Goal: Task Accomplishment & Management: Manage account settings

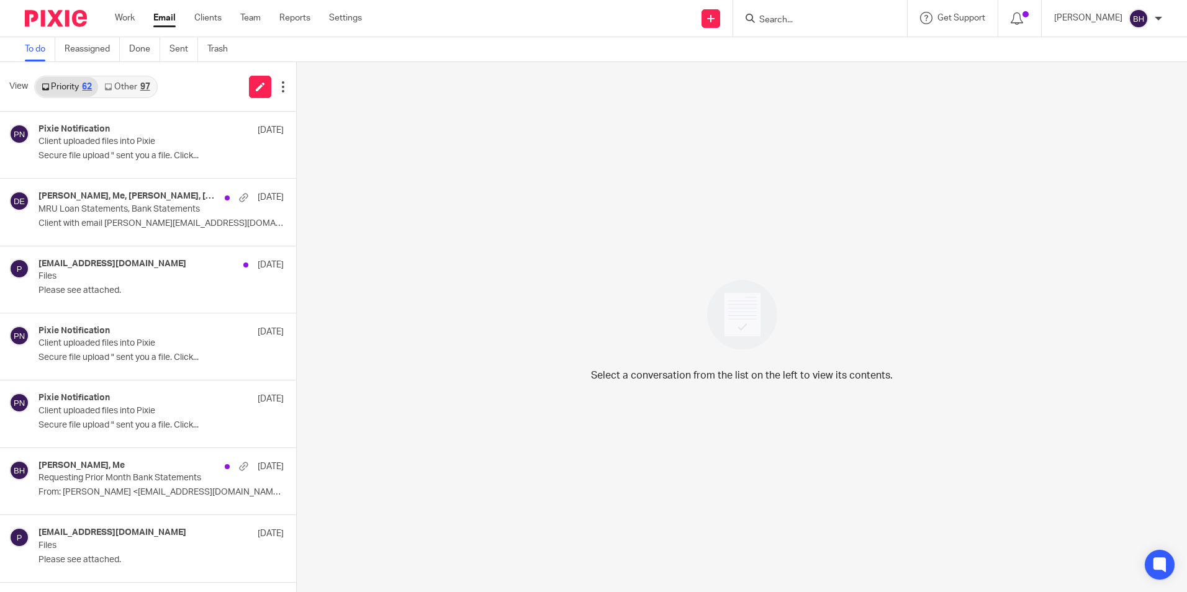
click at [138, 82] on link "Other 97" at bounding box center [127, 87] width 58 height 20
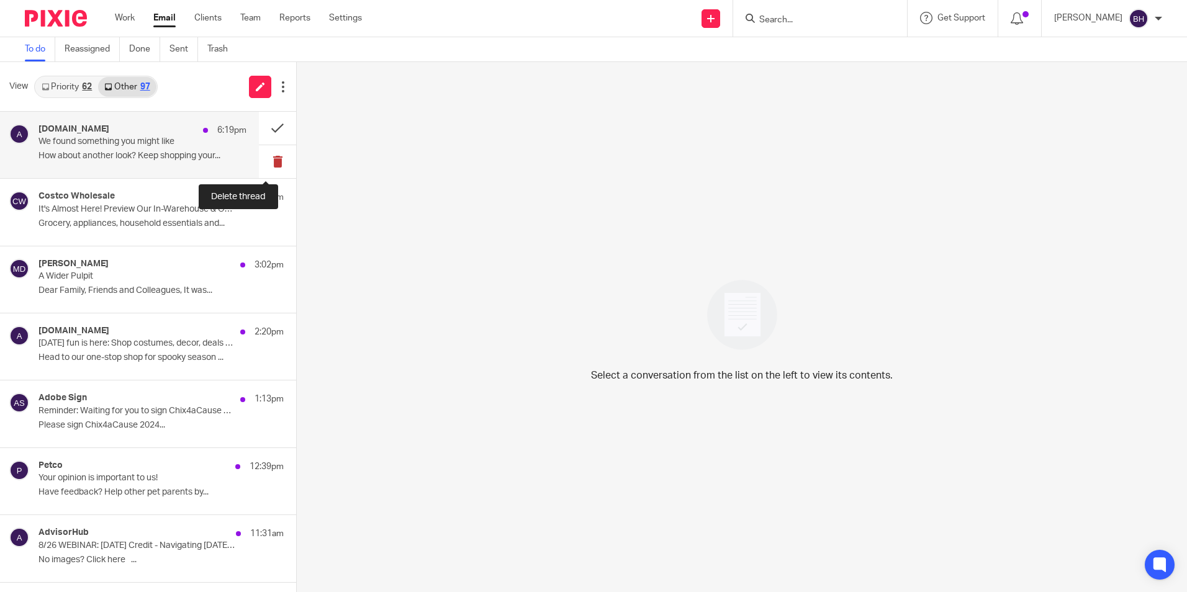
click at [277, 166] on button at bounding box center [277, 161] width 37 height 33
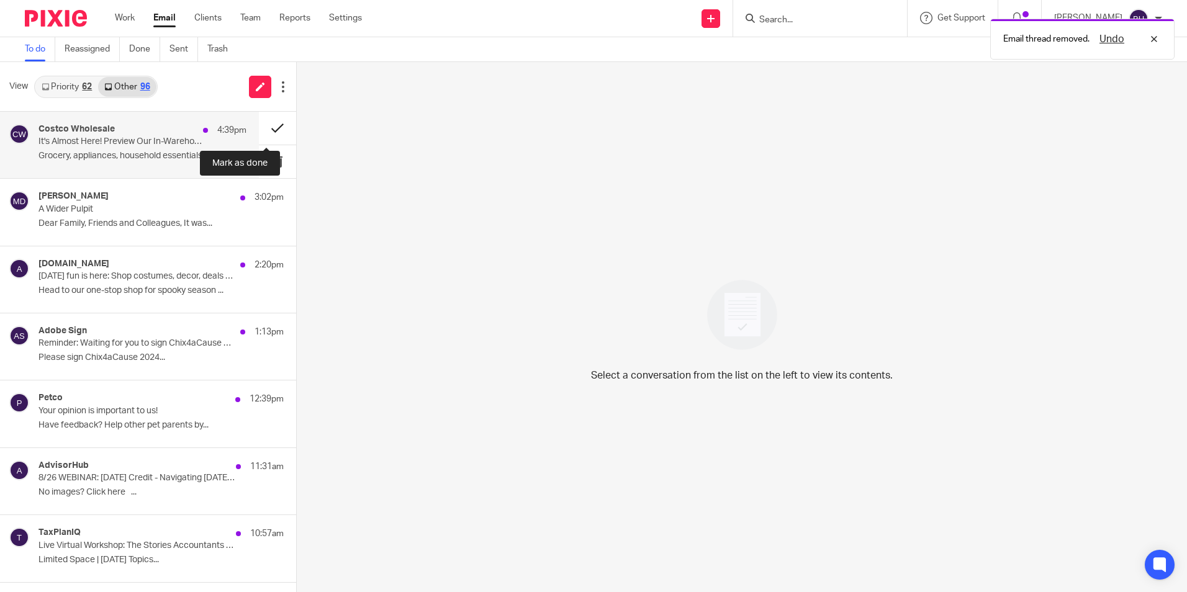
click at [270, 124] on button at bounding box center [277, 128] width 37 height 33
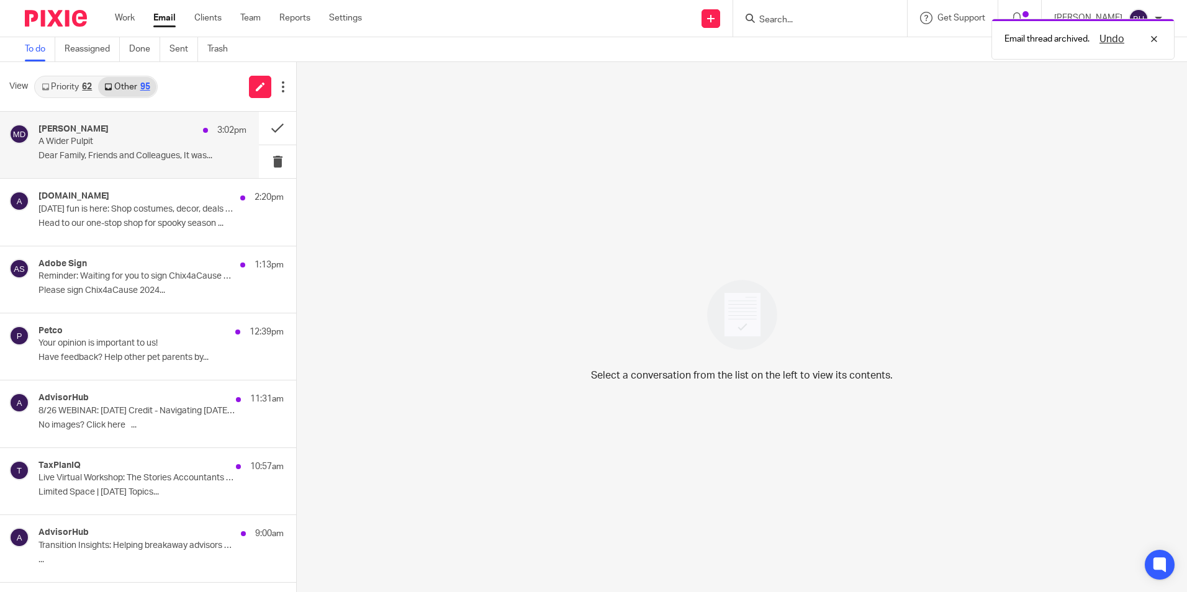
click at [150, 150] on div "[PERSON_NAME] 3:02pm A Wider Pulpit Dear Family, Friends and Colleagues, It was…" at bounding box center [143, 145] width 208 height 42
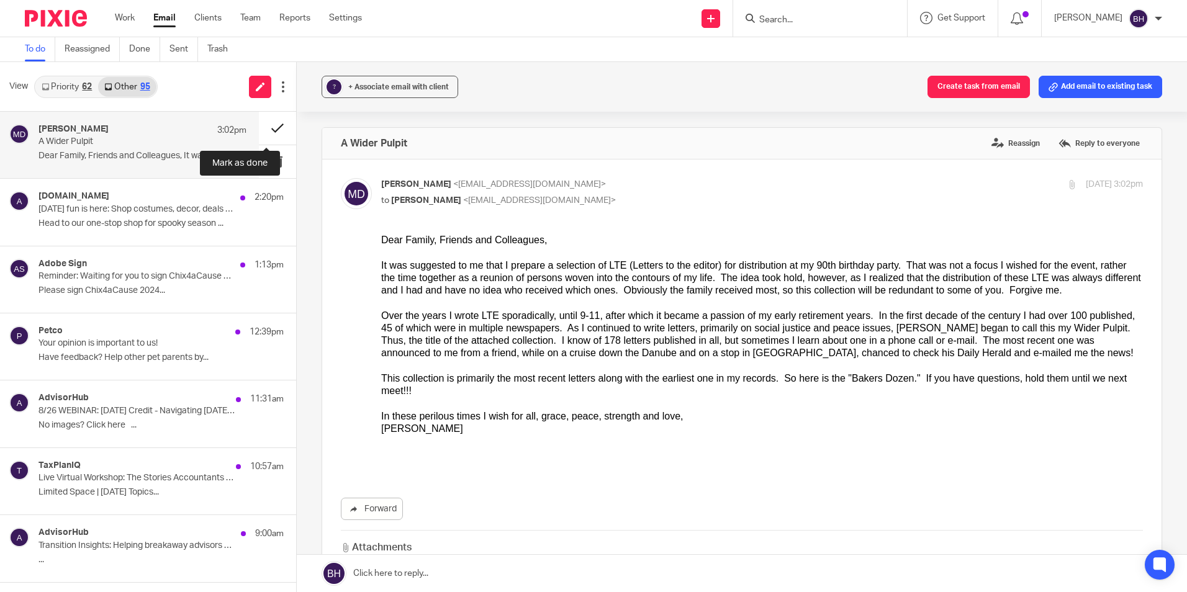
click at [262, 129] on button at bounding box center [277, 128] width 37 height 33
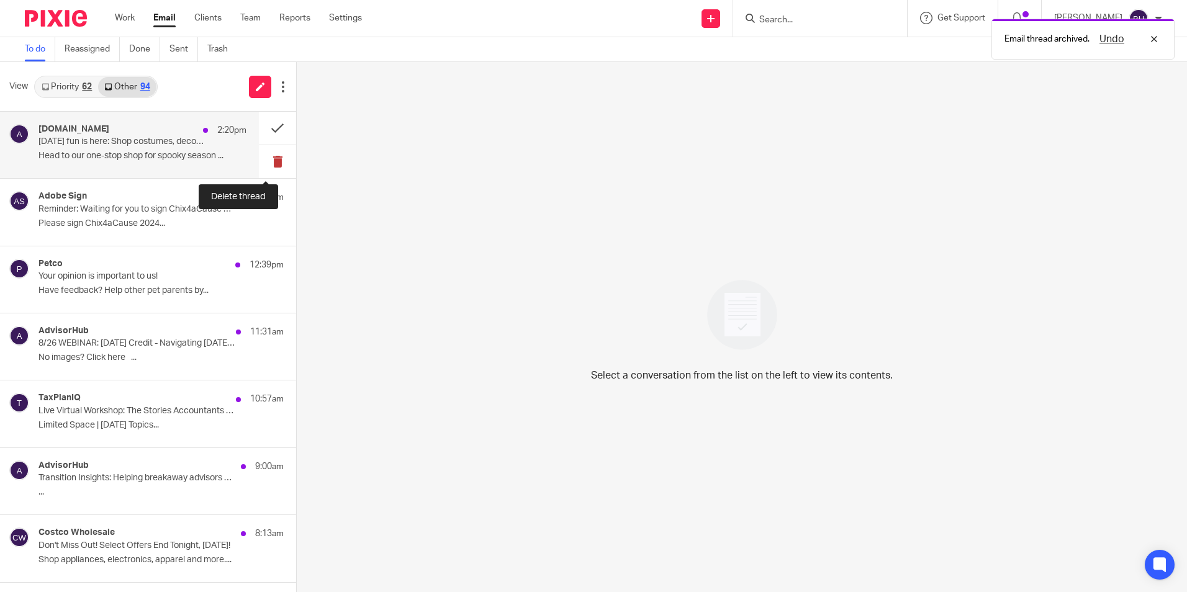
click at [266, 153] on button at bounding box center [277, 161] width 37 height 33
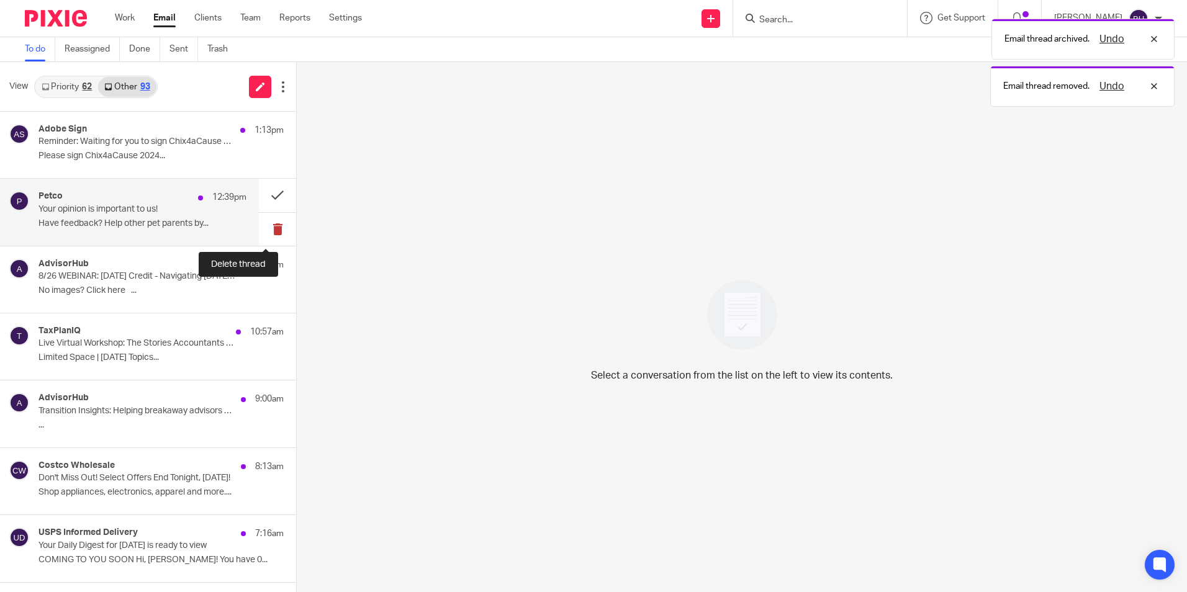
click at [266, 225] on button at bounding box center [277, 229] width 37 height 33
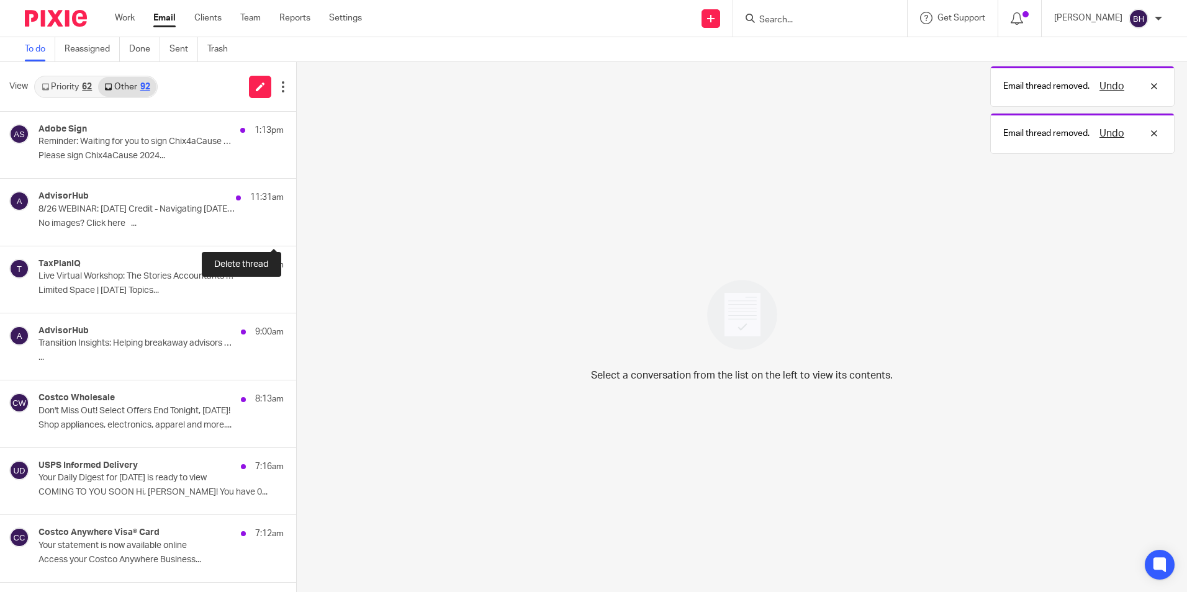
click at [296, 225] on button at bounding box center [301, 229] width 10 height 33
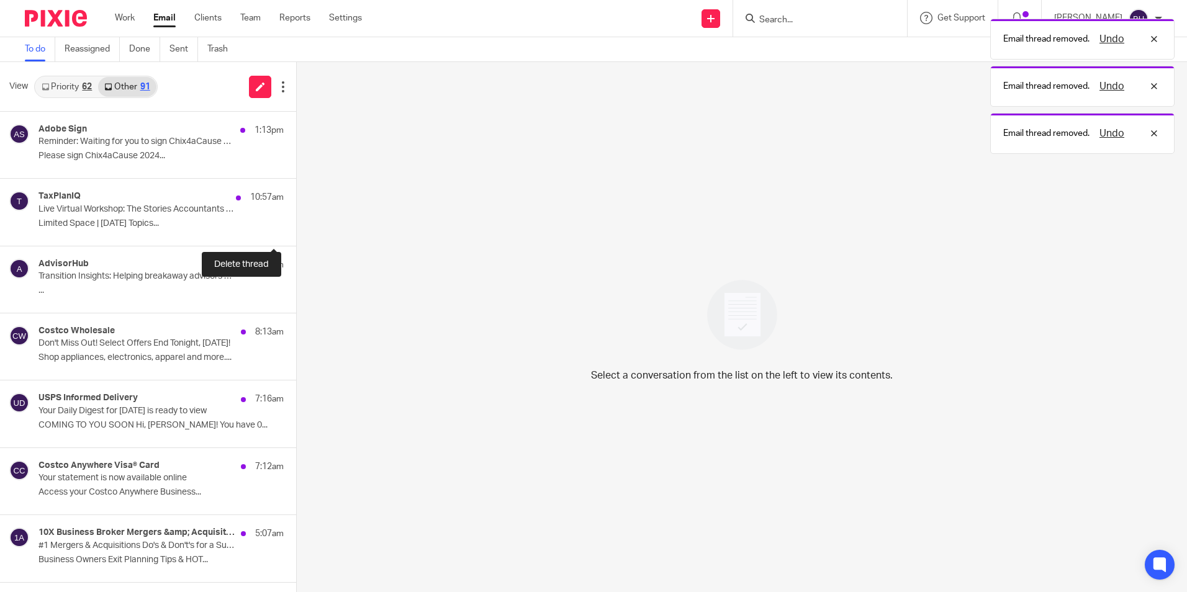
click at [296, 225] on button at bounding box center [301, 229] width 10 height 33
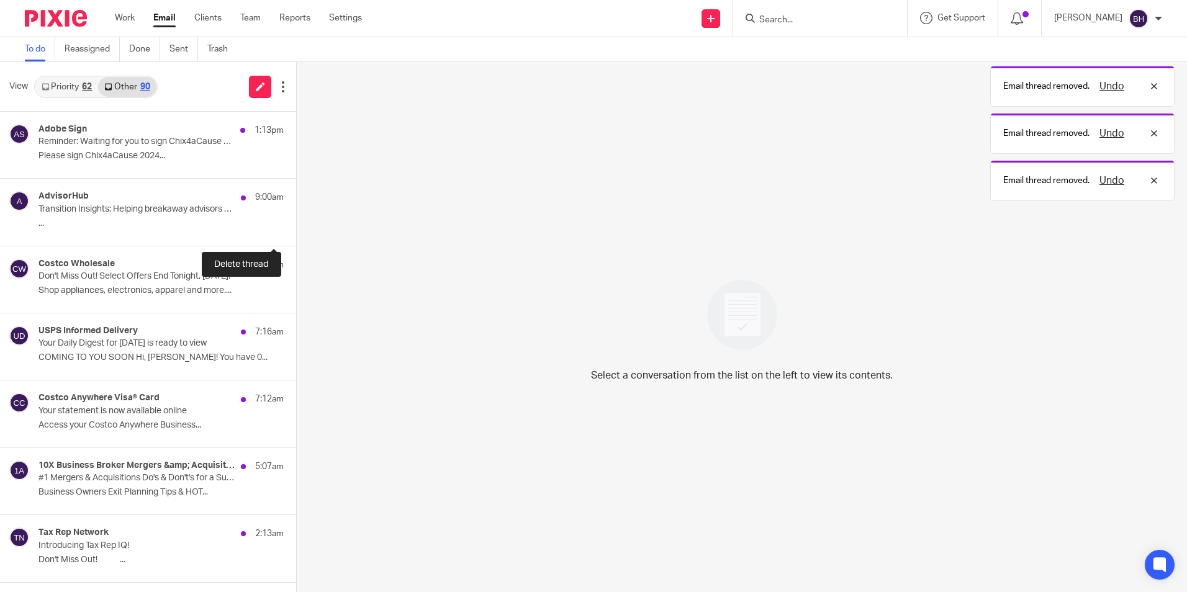
click at [296, 225] on button at bounding box center [301, 229] width 10 height 33
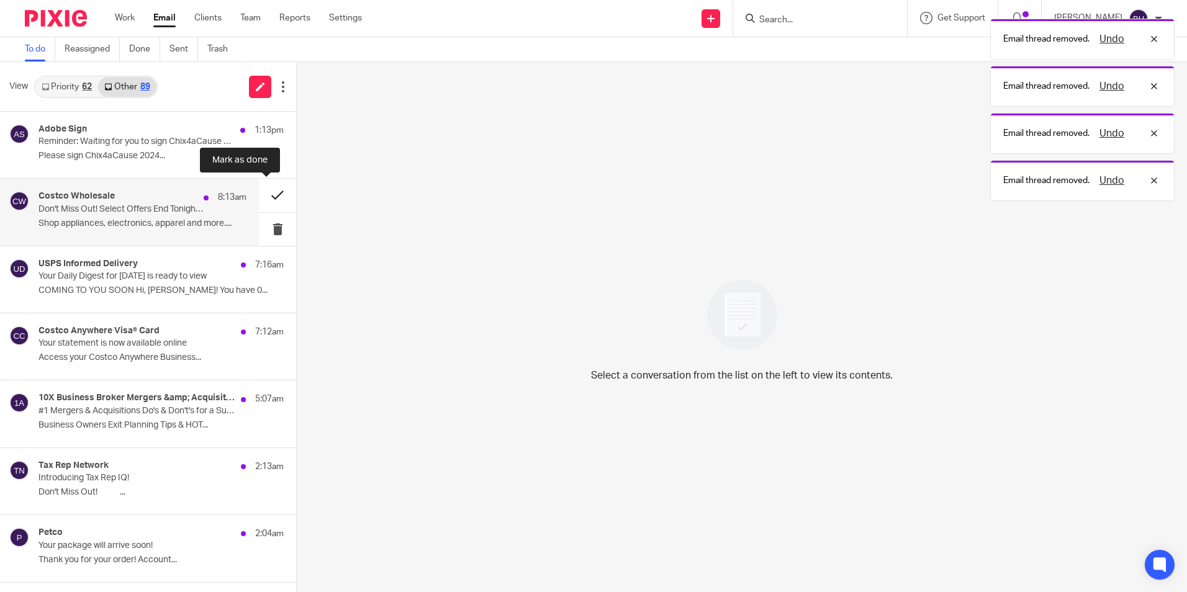
click at [267, 190] on button at bounding box center [277, 195] width 37 height 33
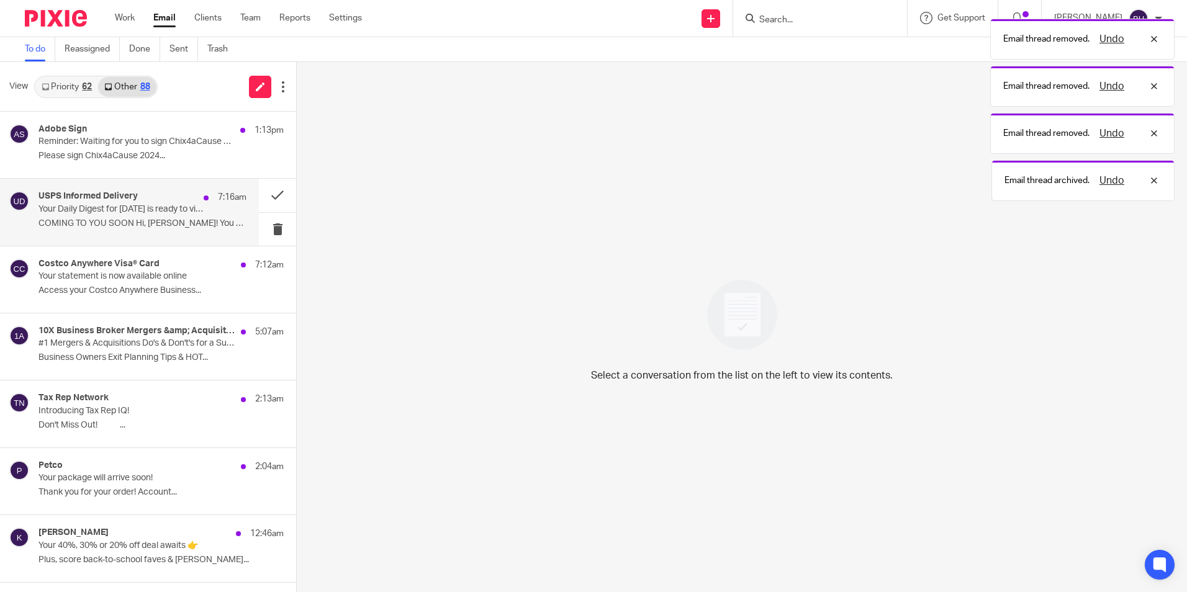
click at [137, 212] on p "Your Daily Digest for [DATE] is ready to view" at bounding box center [122, 209] width 166 height 11
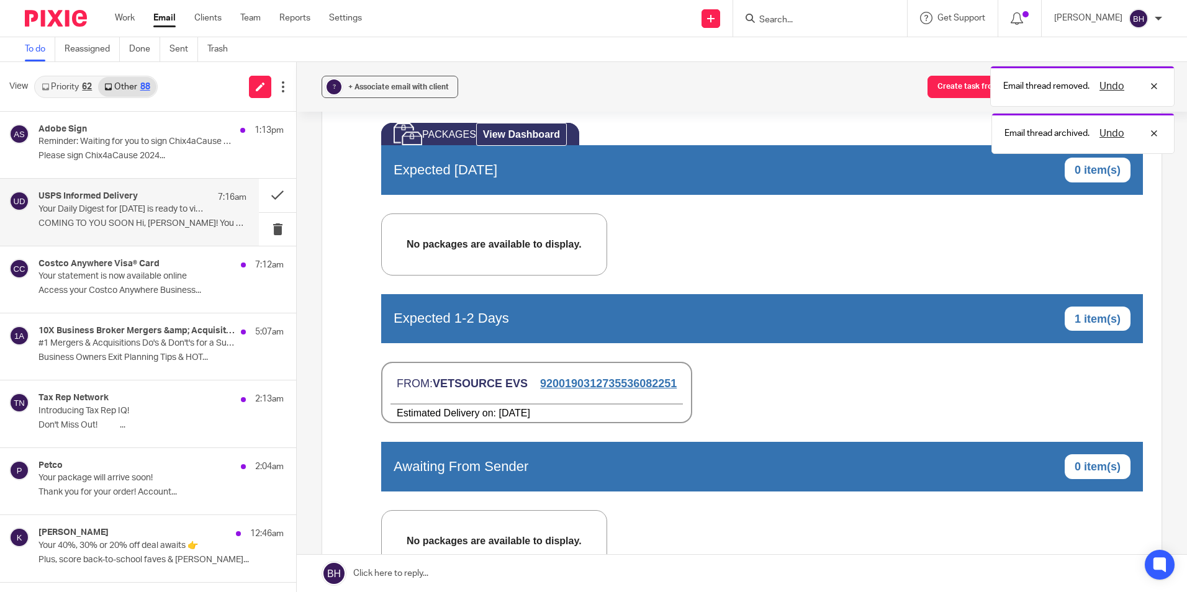
scroll to position [559, 0]
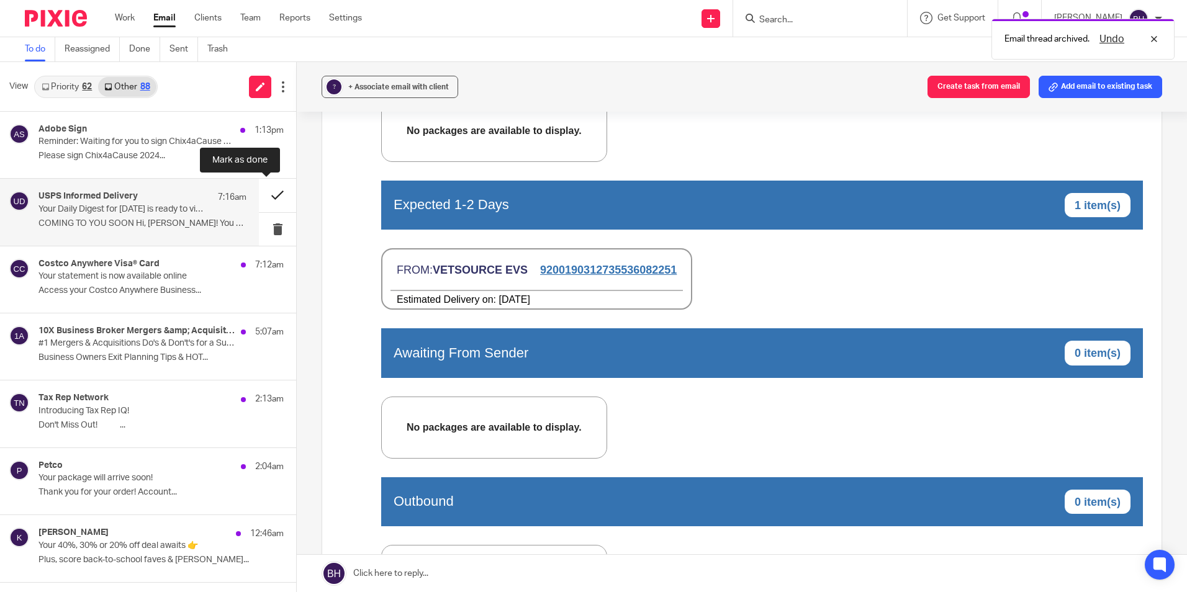
click at [264, 199] on button at bounding box center [277, 195] width 37 height 33
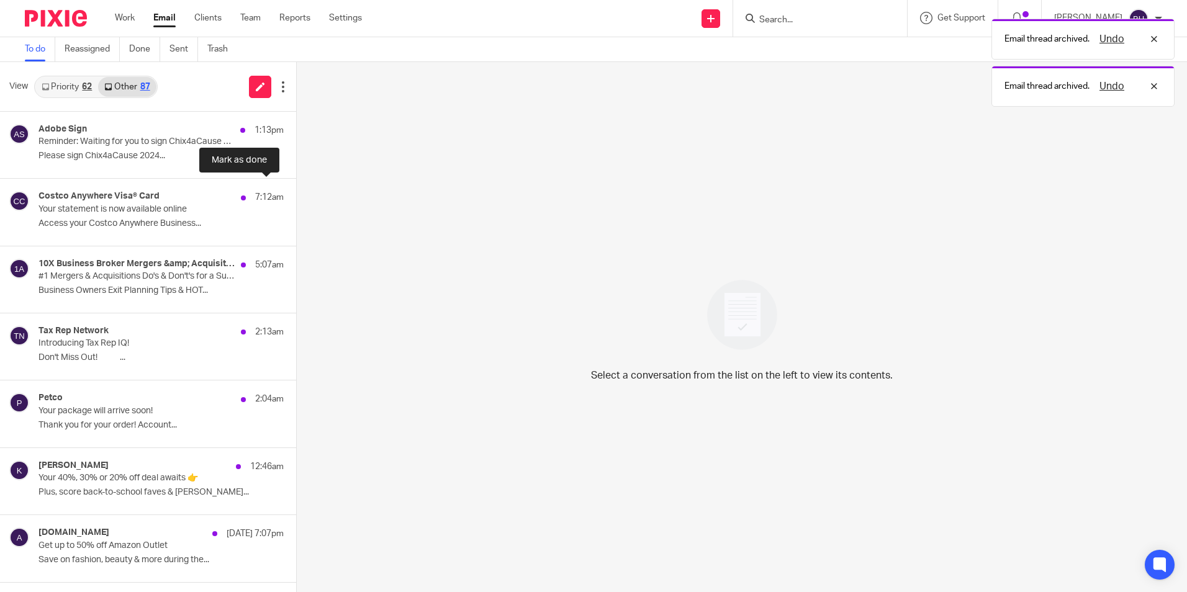
click at [296, 199] on button at bounding box center [301, 195] width 10 height 33
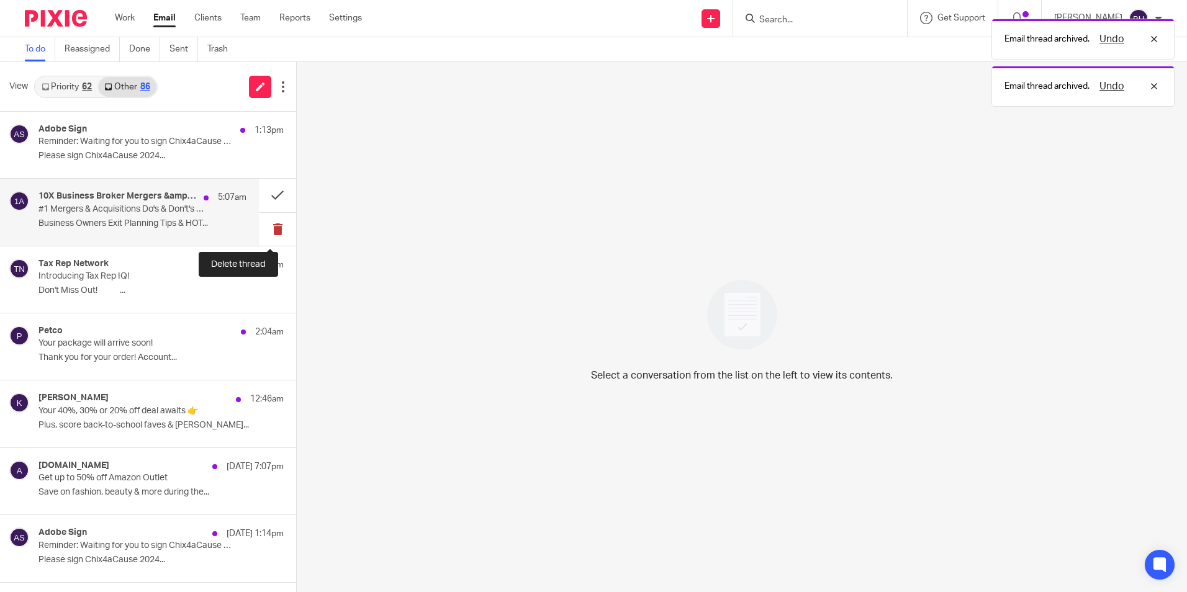
click at [265, 227] on button at bounding box center [277, 229] width 37 height 33
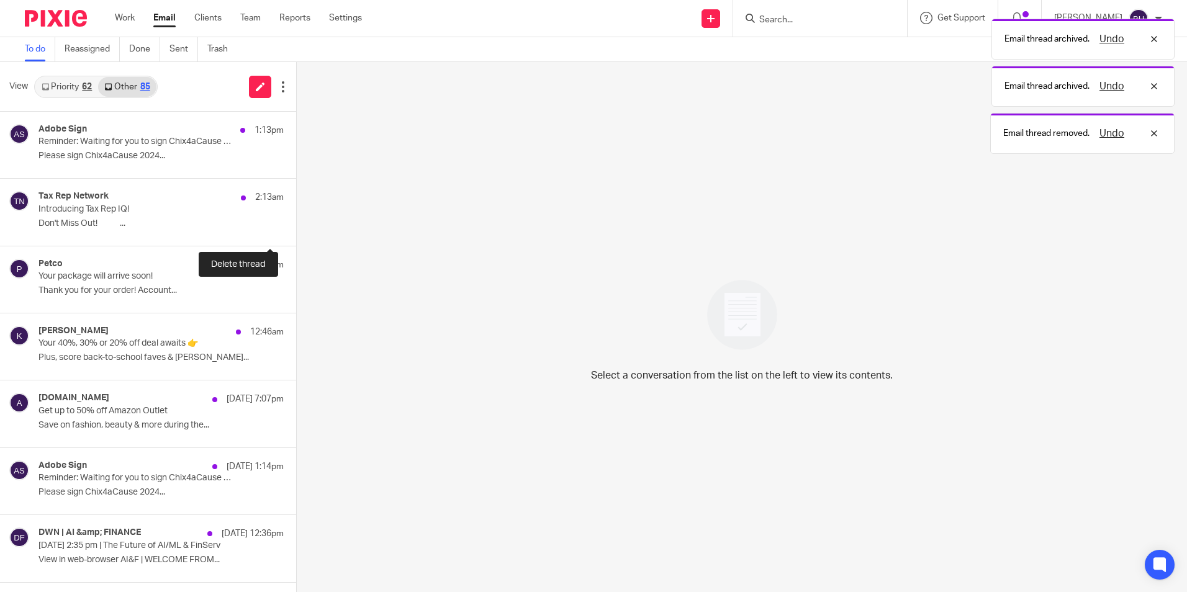
click at [296, 227] on button at bounding box center [301, 229] width 10 height 33
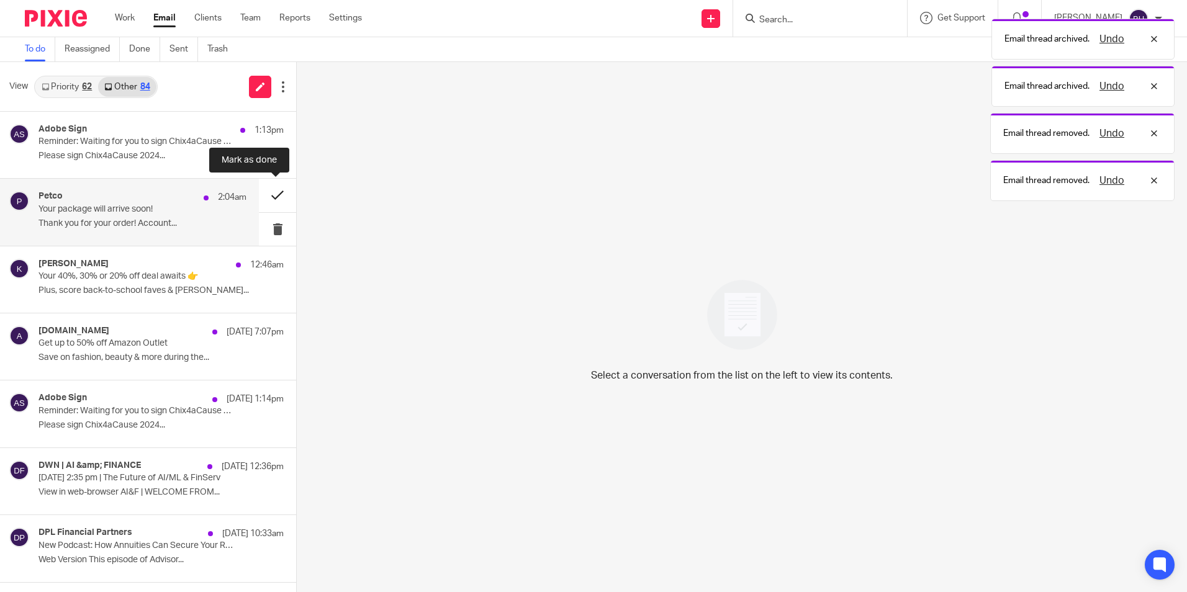
click at [279, 199] on button at bounding box center [277, 195] width 37 height 33
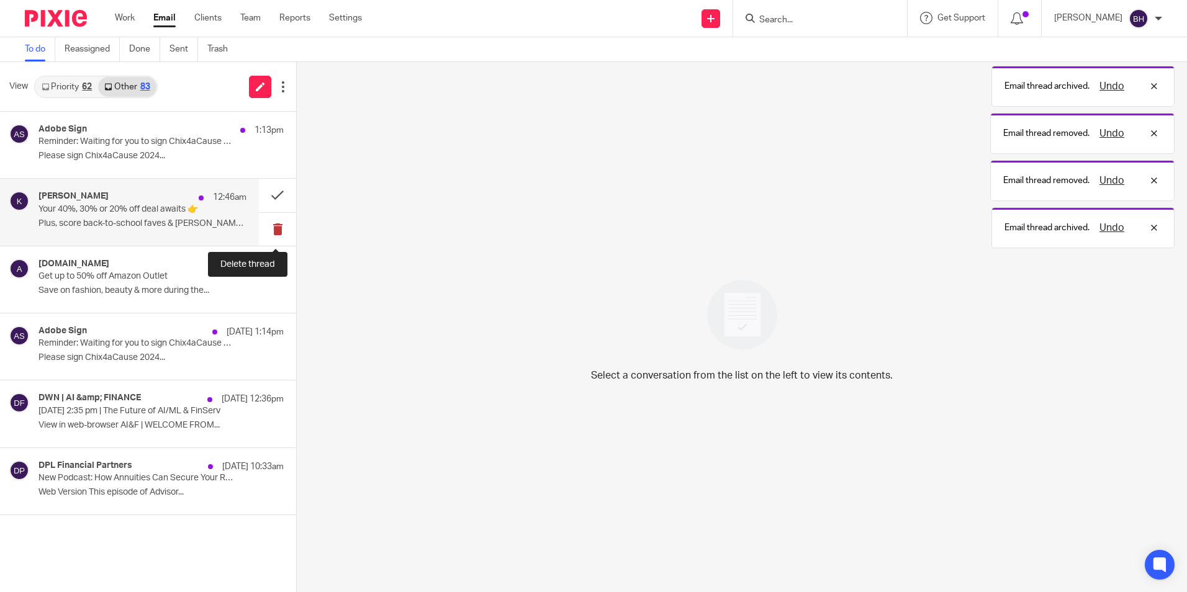
click at [278, 229] on button at bounding box center [277, 229] width 37 height 33
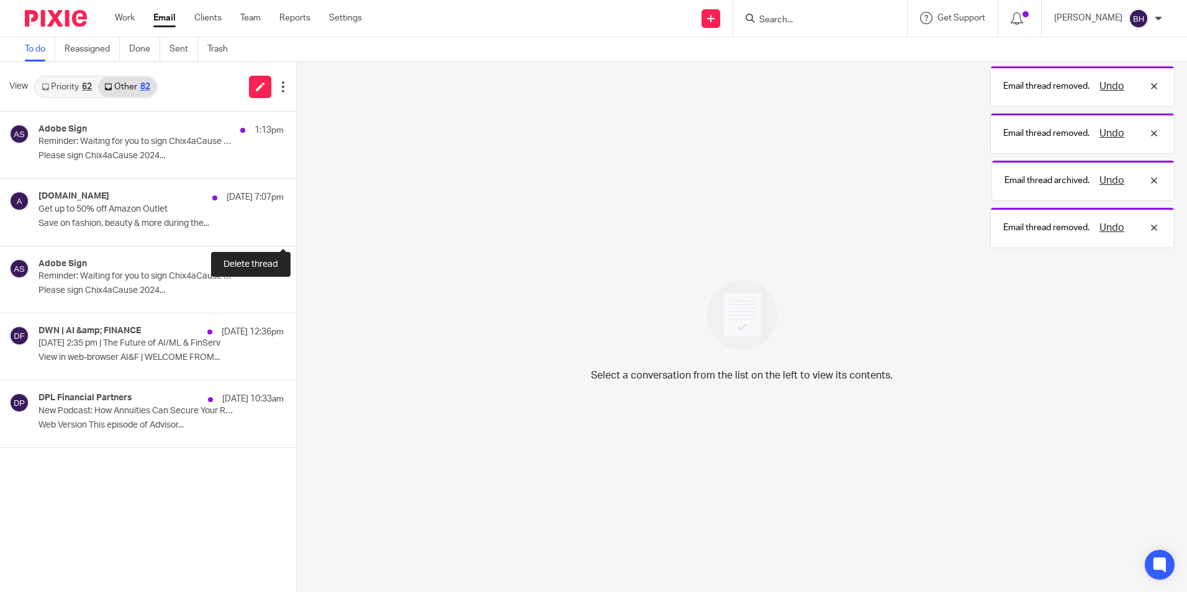
click at [296, 229] on button at bounding box center [301, 229] width 10 height 33
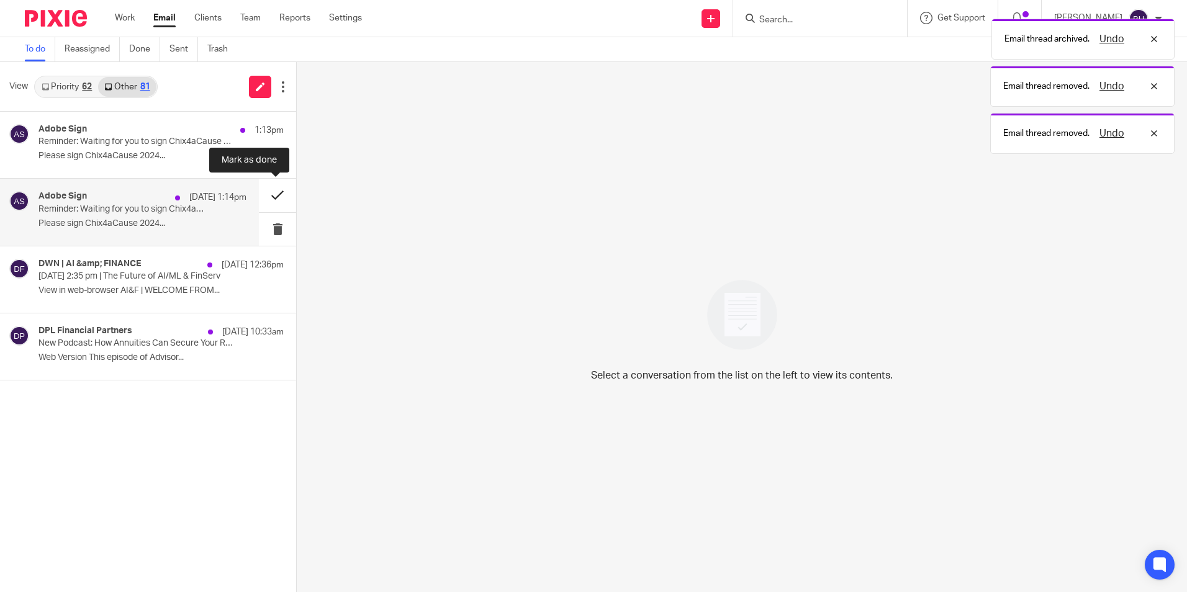
click at [277, 193] on button at bounding box center [277, 195] width 37 height 33
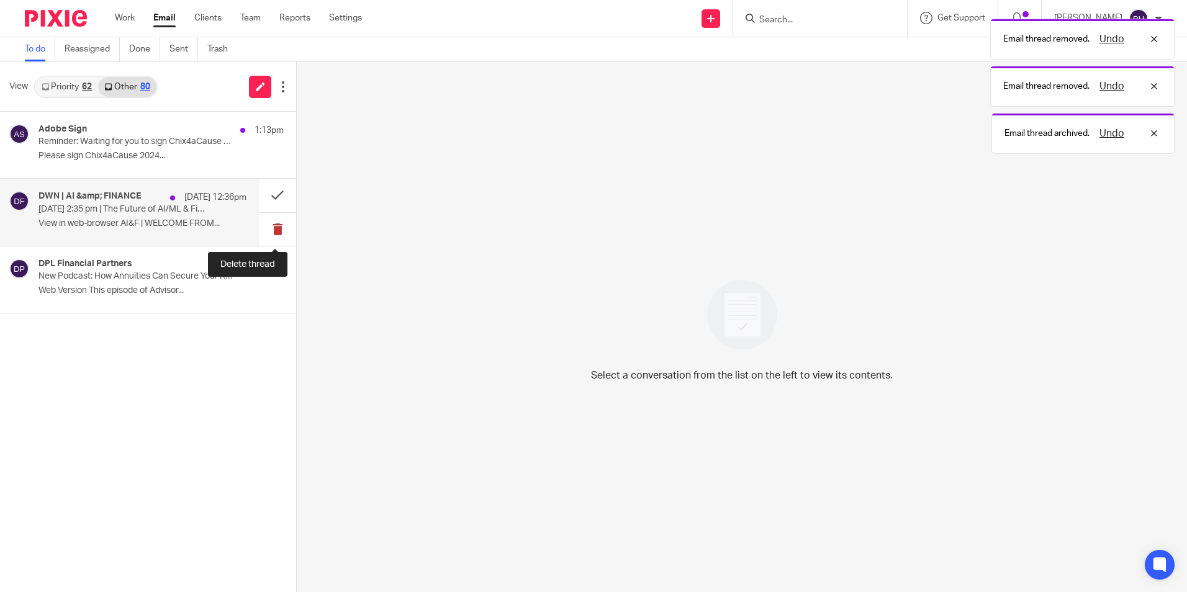
click at [274, 223] on button at bounding box center [277, 229] width 37 height 33
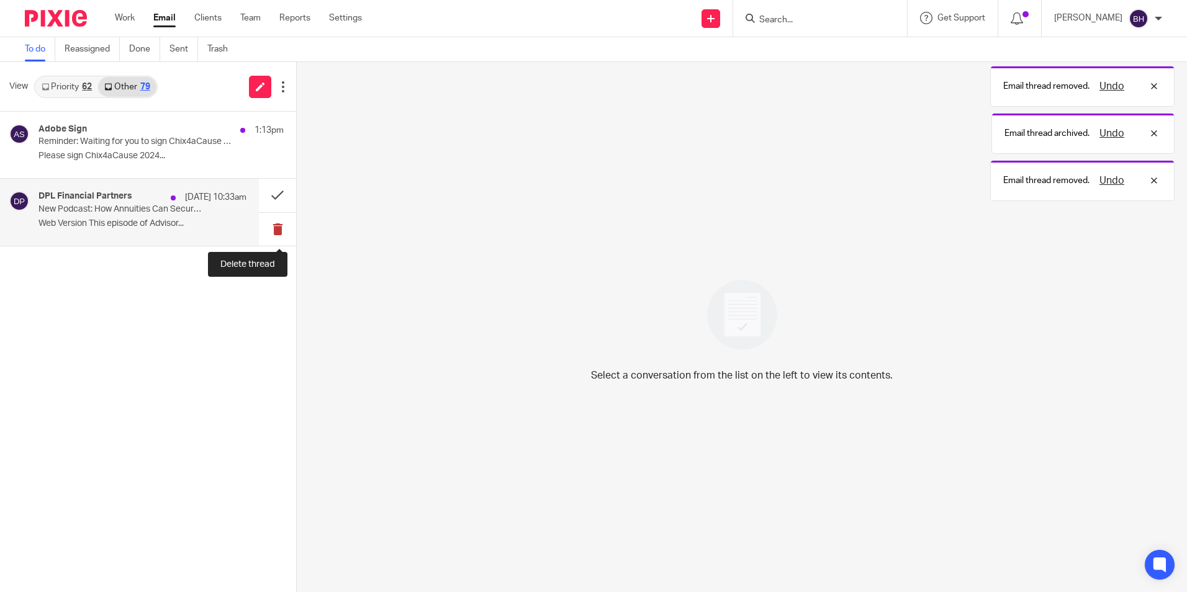
click at [273, 229] on button at bounding box center [277, 229] width 37 height 33
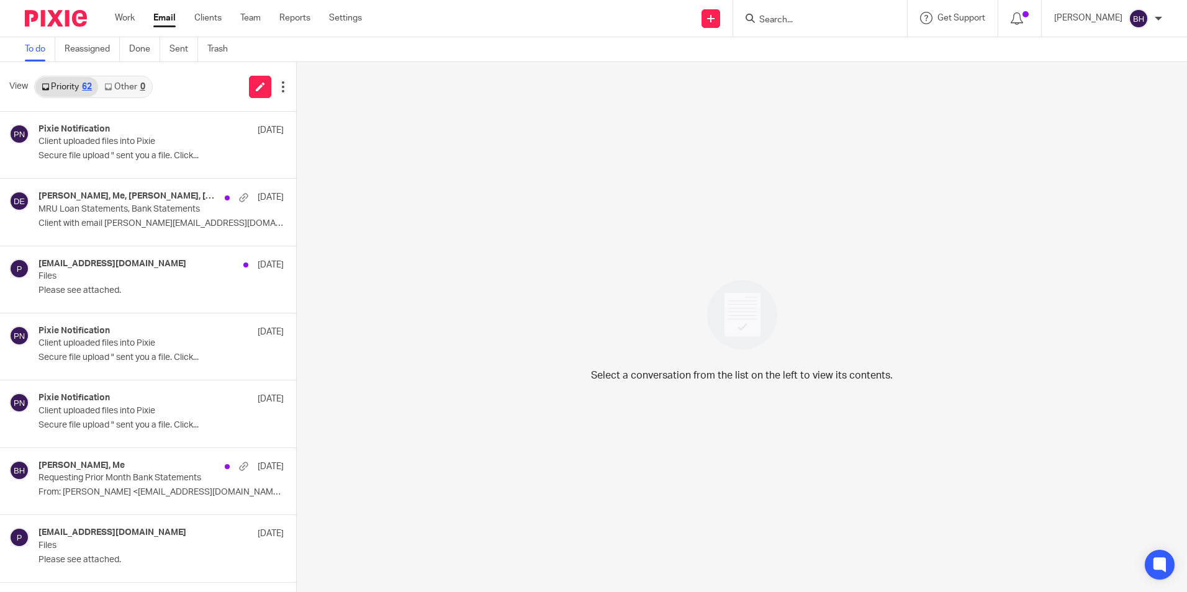
click at [134, 86] on link "Other 0" at bounding box center [124, 87] width 53 height 20
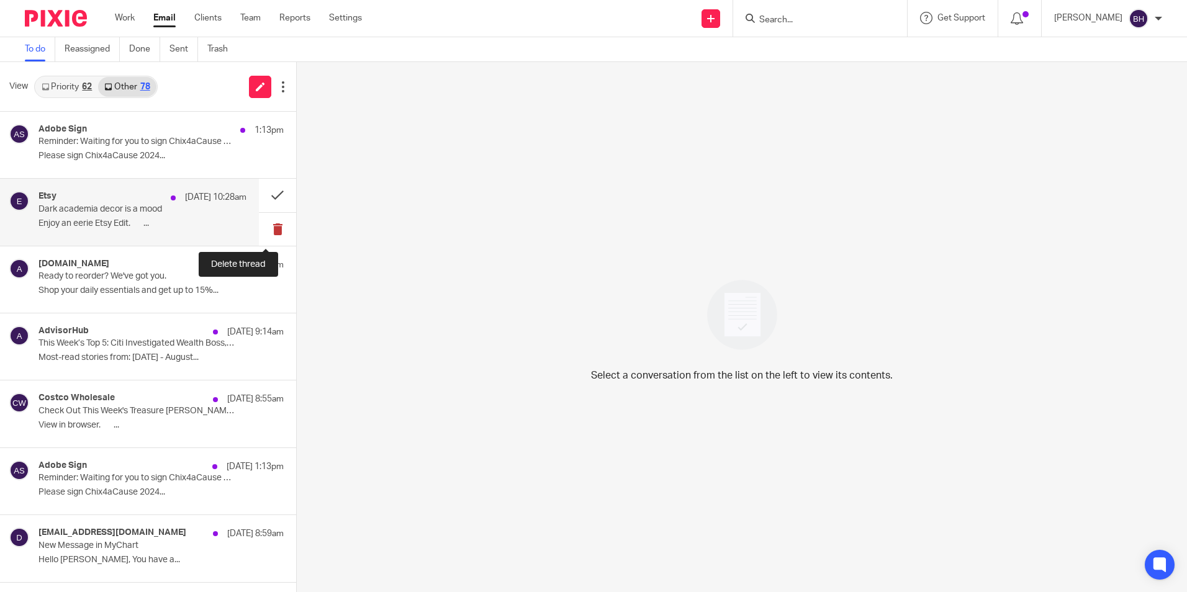
click at [268, 225] on button at bounding box center [277, 229] width 37 height 33
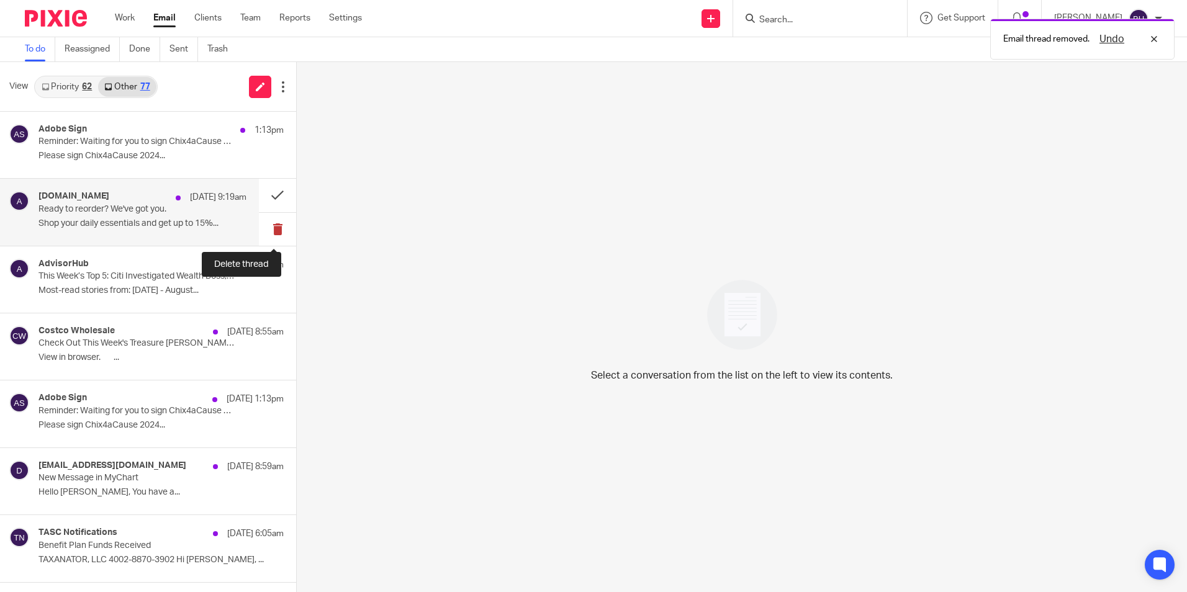
click at [268, 228] on button at bounding box center [277, 229] width 37 height 33
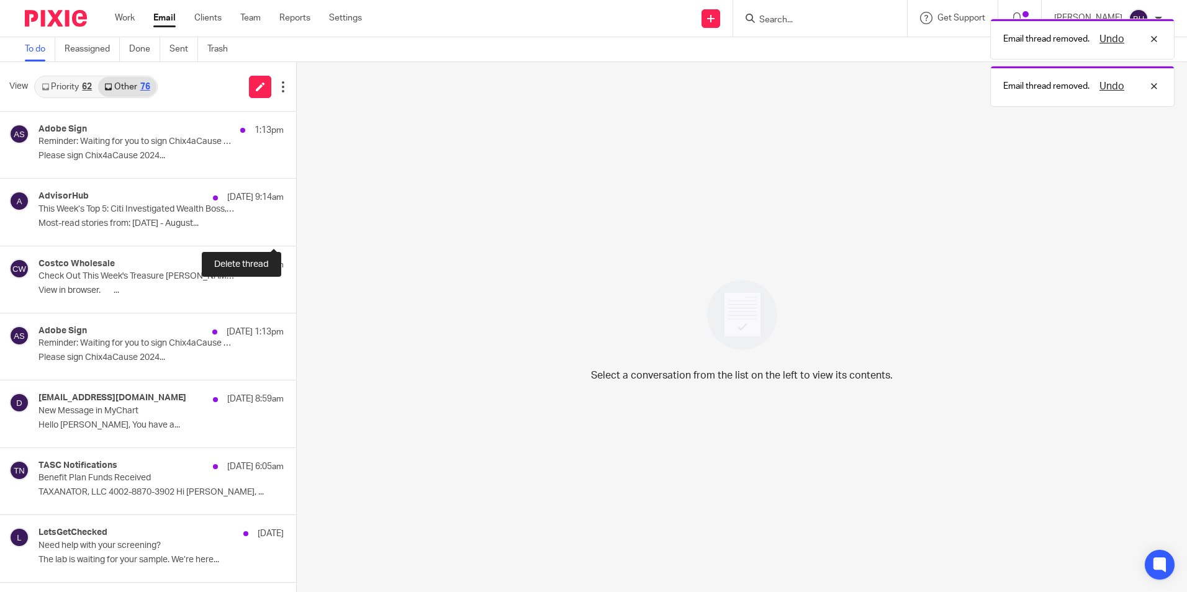
click at [296, 228] on button at bounding box center [301, 229] width 10 height 33
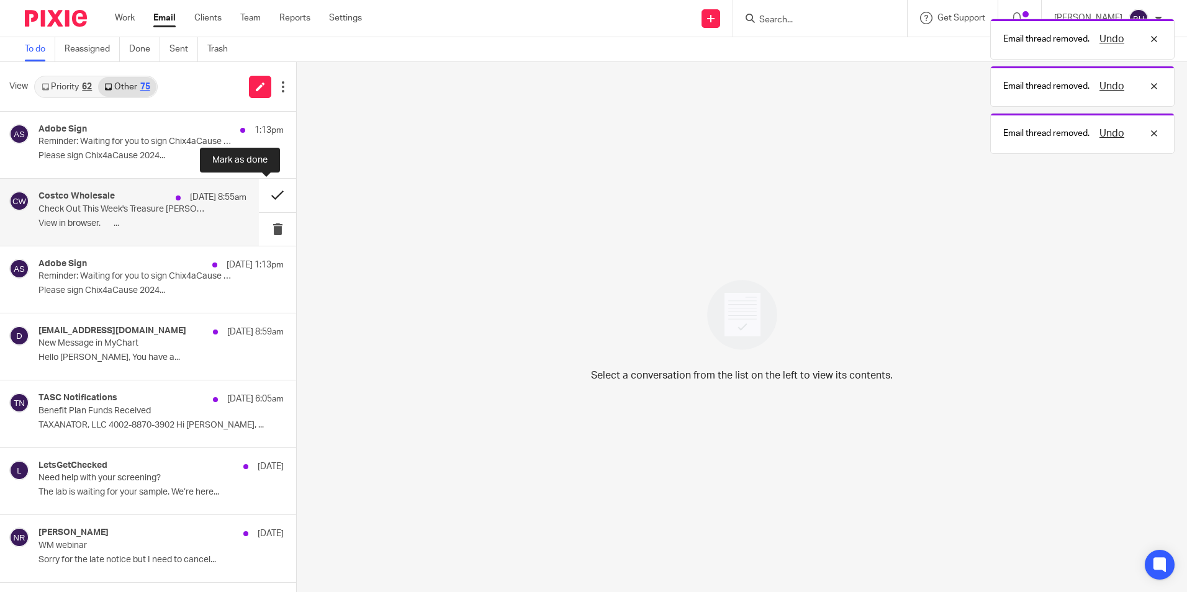
click at [267, 190] on button at bounding box center [277, 195] width 37 height 33
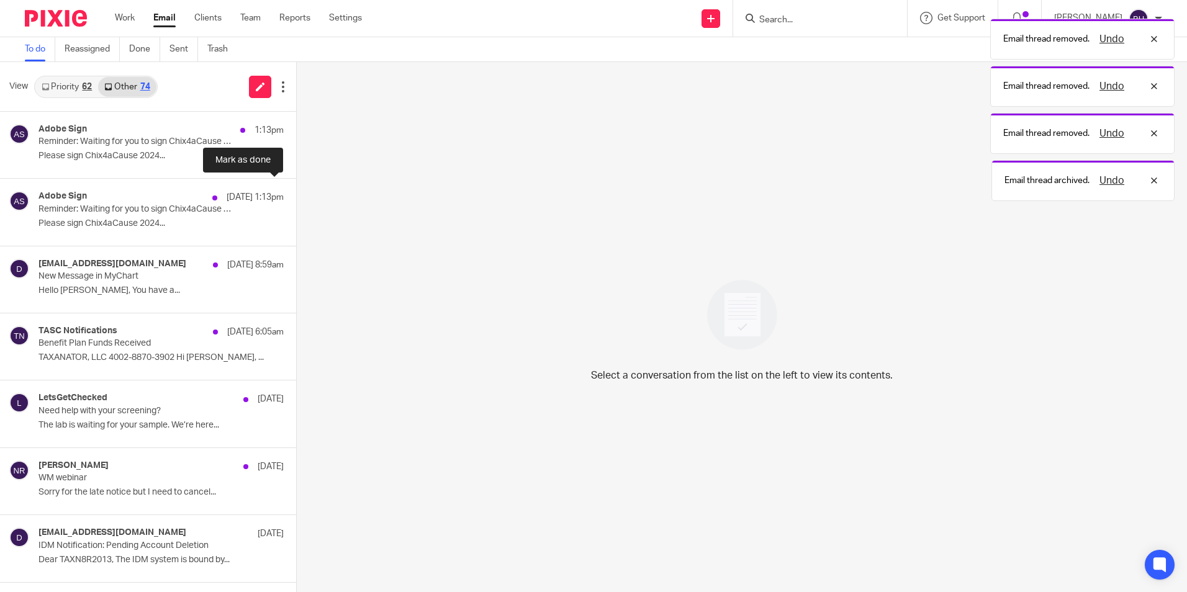
click at [296, 190] on button at bounding box center [301, 195] width 10 height 33
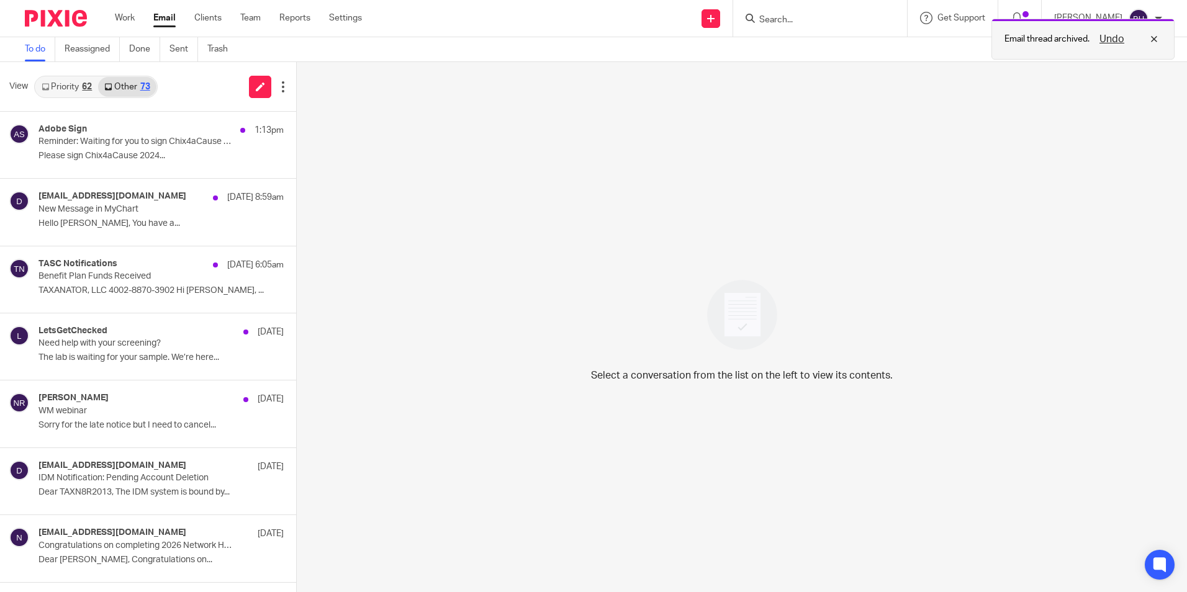
click at [1157, 37] on div "Undo" at bounding box center [1126, 39] width 72 height 15
click at [1108, 24] on p "[PERSON_NAME]" at bounding box center [1089, 18] width 68 height 12
click at [1096, 84] on span "Logout" at bounding box center [1105, 86] width 28 height 9
